Goal: Task Accomplishment & Management: Use online tool/utility

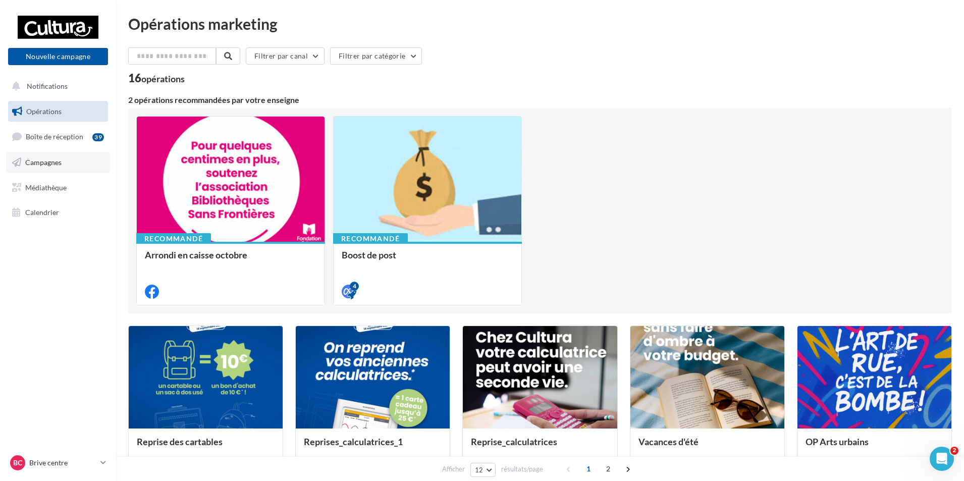
click at [36, 161] on span "Campagnes" at bounding box center [43, 162] width 36 height 9
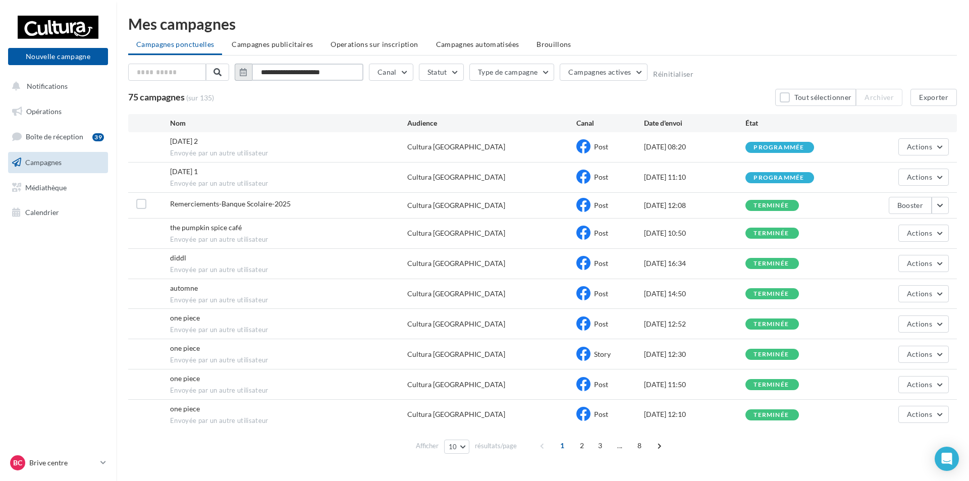
click at [290, 71] on input "**********" at bounding box center [308, 72] width 112 height 17
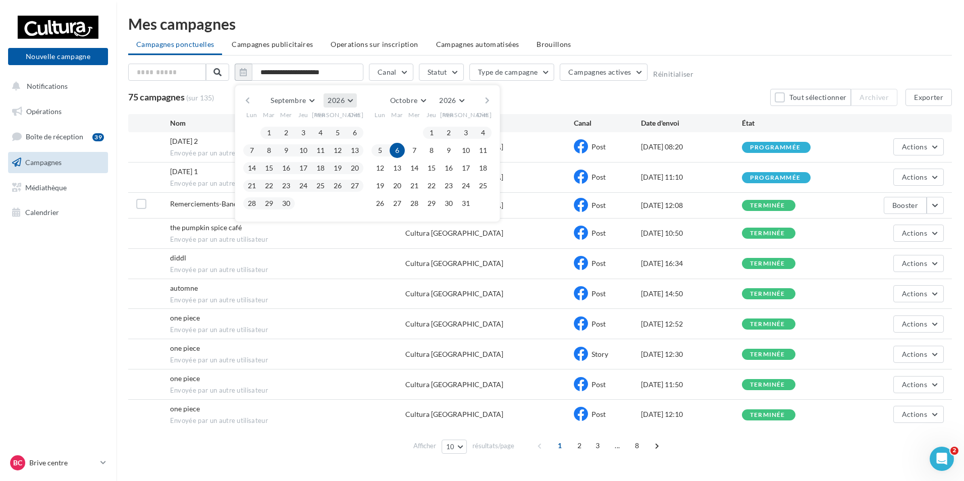
click at [347, 98] on button "2026" at bounding box center [340, 100] width 33 height 14
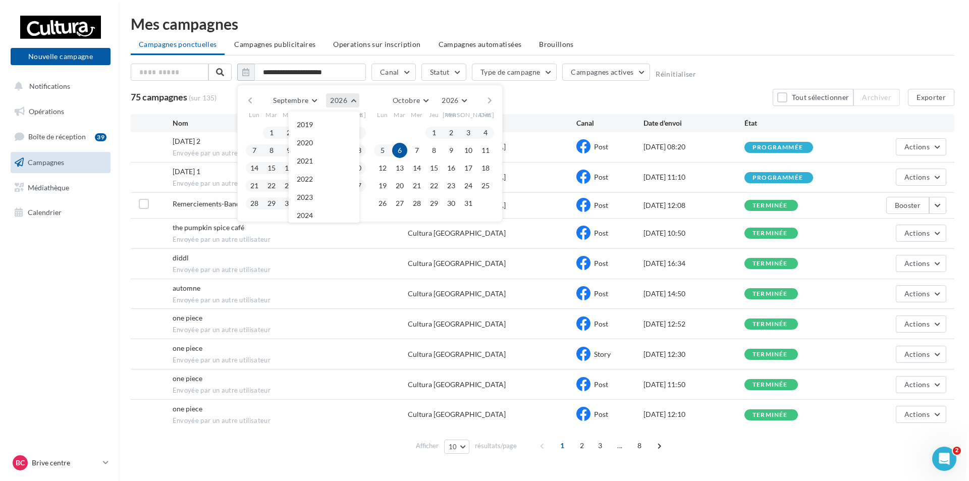
scroll to position [109, 0]
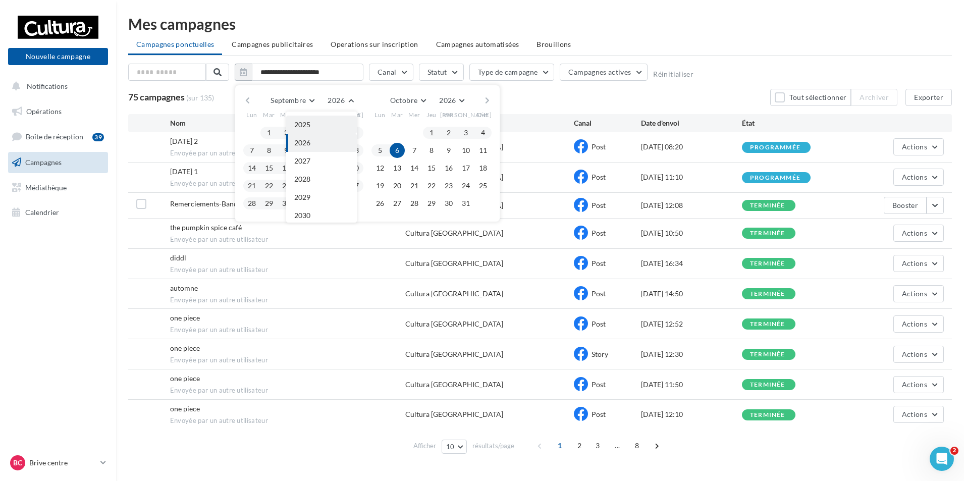
click at [316, 122] on button "2025" at bounding box center [321, 125] width 71 height 18
click at [250, 135] on button "1" at bounding box center [251, 132] width 15 height 15
click at [270, 206] on button "30" at bounding box center [269, 203] width 15 height 15
type input "**********"
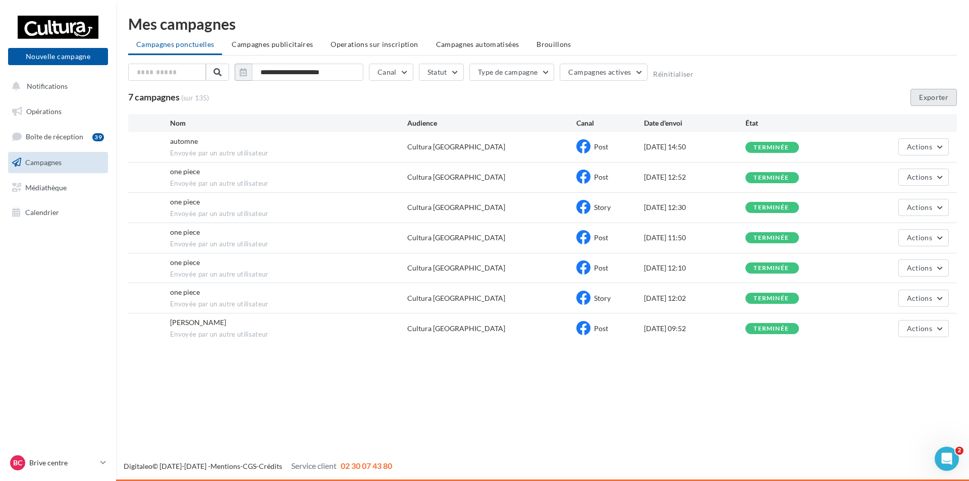
click at [931, 96] on button "Exporter" at bounding box center [934, 97] width 46 height 17
click at [107, 464] on link "Bc Brive centre h.alcalay5@cultura.fr" at bounding box center [58, 462] width 100 height 19
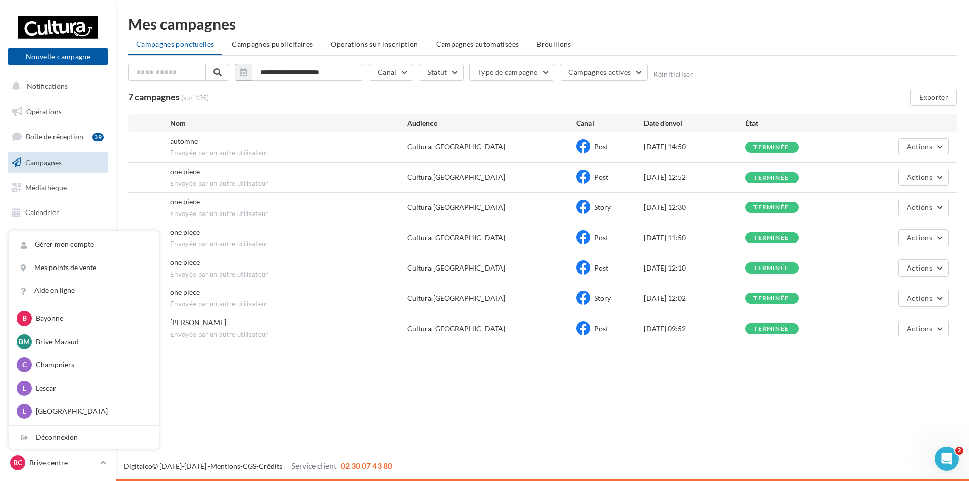
scroll to position [151, 0]
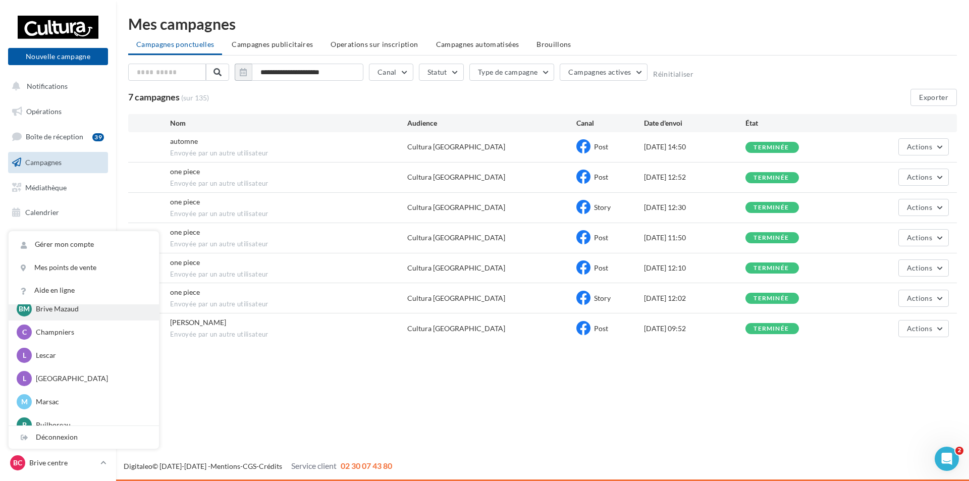
click at [58, 310] on p "Brive Mazaud" at bounding box center [91, 309] width 111 height 10
